Goal: Contribute content

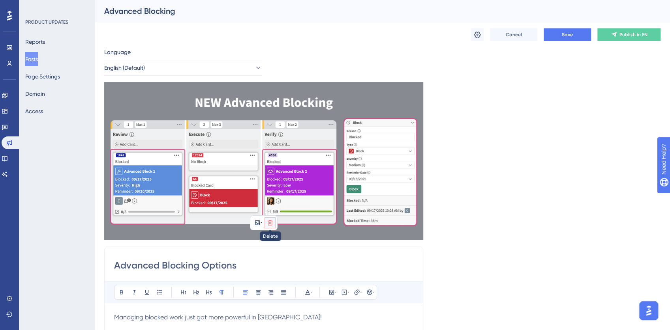
click at [270, 222] on icon at bounding box center [270, 223] width 6 height 6
click at [273, 243] on icon at bounding box center [270, 242] width 8 height 8
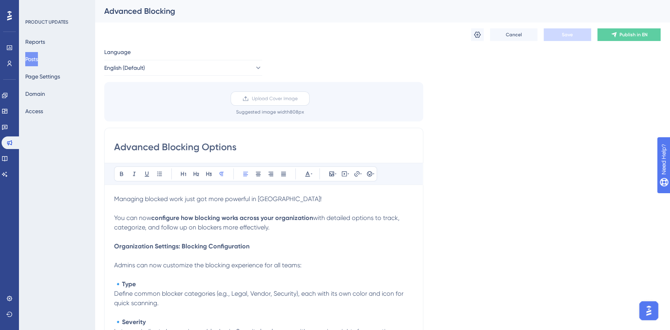
click at [278, 96] on span "Upload Cover Image" at bounding box center [275, 99] width 46 height 6
click at [298, 99] on input "Upload Cover Image" at bounding box center [298, 99] width 0 height 0
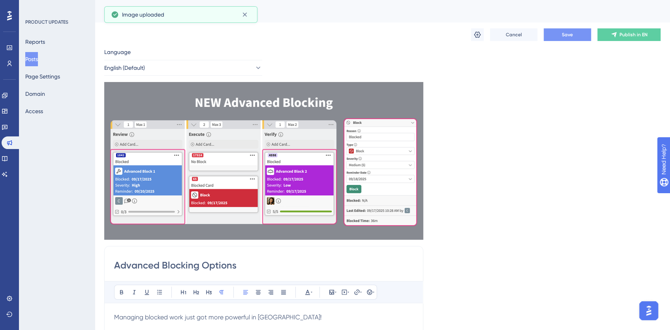
click at [576, 36] on button "Save" at bounding box center [567, 34] width 47 height 13
click at [621, 36] on span "Publish in EN" at bounding box center [633, 35] width 28 height 6
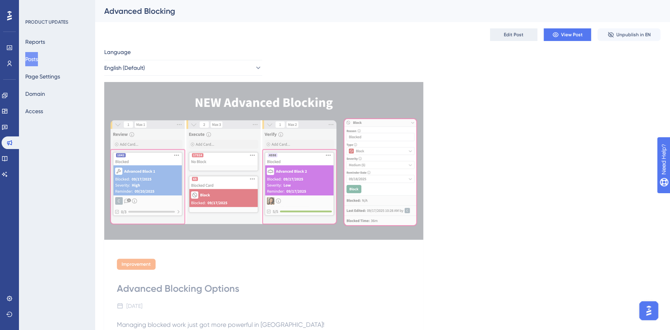
click at [507, 34] on span "Edit Post" at bounding box center [514, 35] width 20 height 6
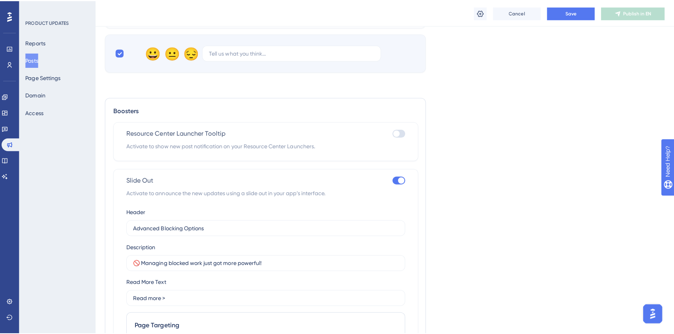
scroll to position [577, 0]
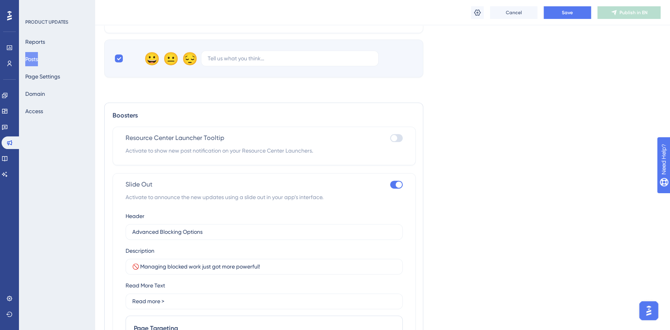
click at [38, 56] on button "Posts" at bounding box center [31, 59] width 13 height 14
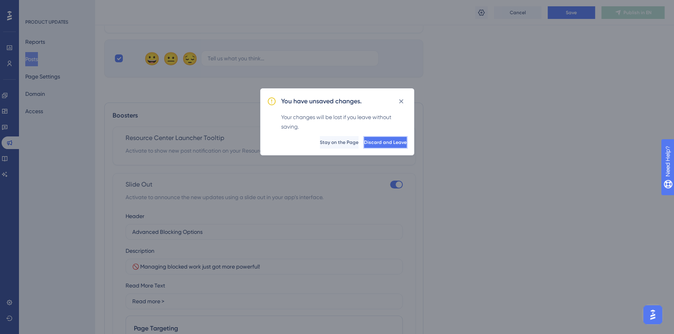
click at [366, 140] on span "Discard and Leave" at bounding box center [385, 142] width 43 height 6
